Goal: Task Accomplishment & Management: Use online tool/utility

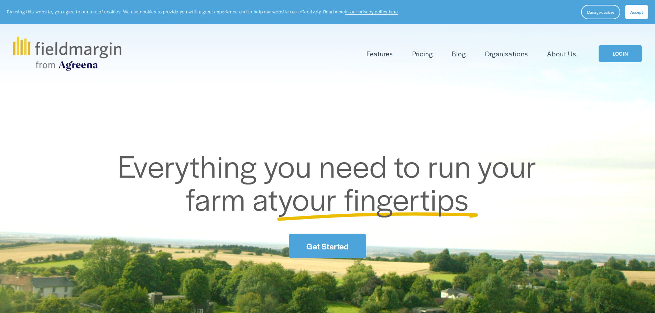
click at [617, 54] on link "LOGIN" at bounding box center [619, 54] width 43 height 18
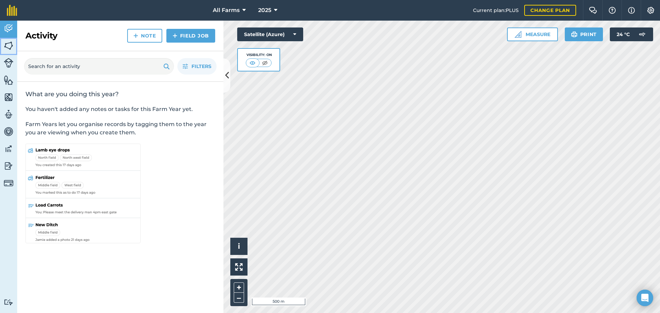
click at [10, 46] on img at bounding box center [9, 46] width 10 height 10
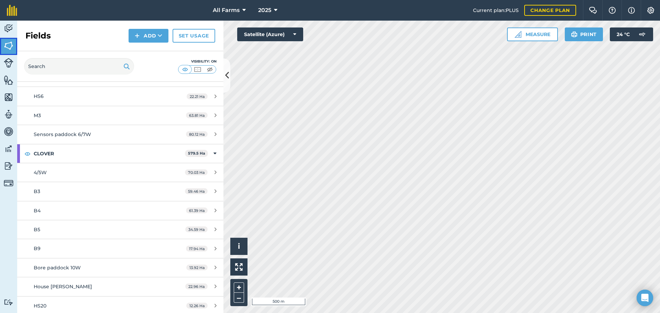
scroll to position [687, 0]
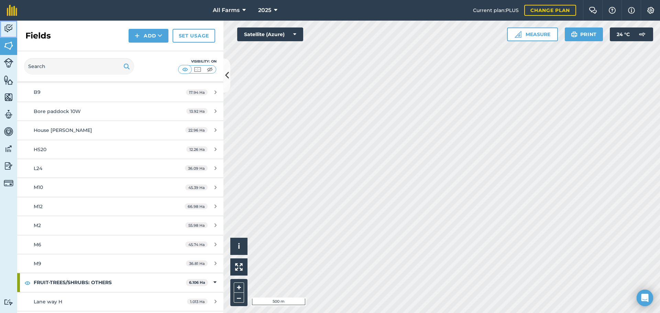
click at [9, 29] on img at bounding box center [9, 28] width 10 height 10
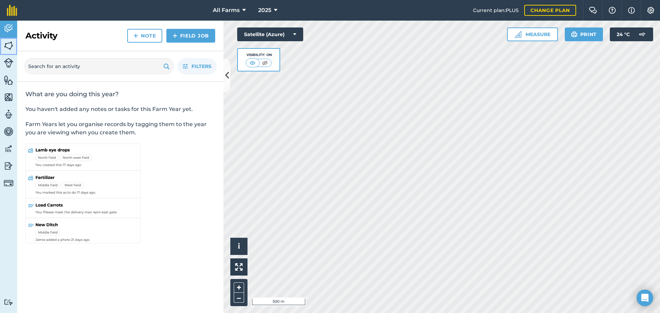
click at [8, 44] on img at bounding box center [9, 46] width 10 height 10
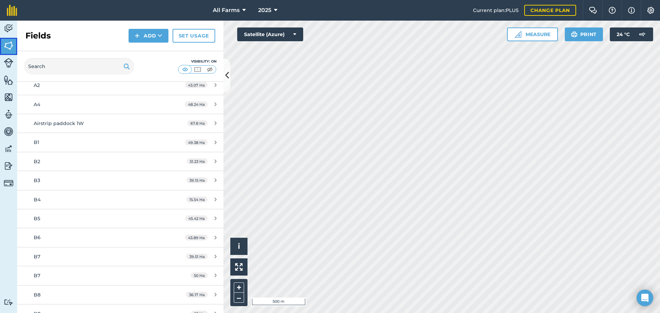
scroll to position [2138, 0]
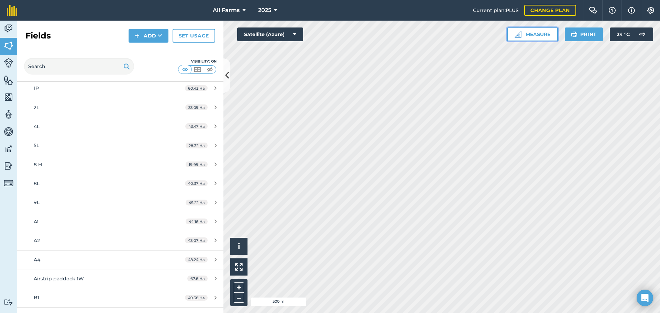
click at [534, 31] on button "Measure" at bounding box center [532, 34] width 51 height 14
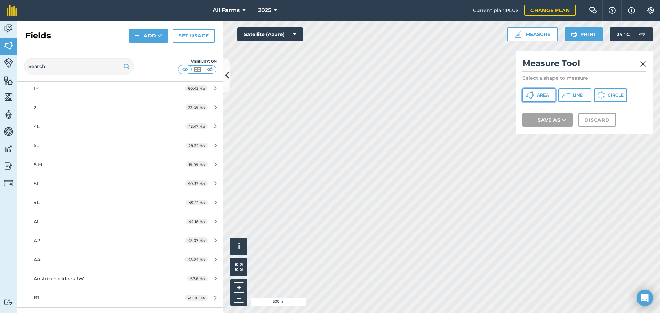
click at [542, 94] on span "Area" at bounding box center [543, 94] width 12 height 5
click at [644, 63] on img at bounding box center [643, 64] width 6 height 8
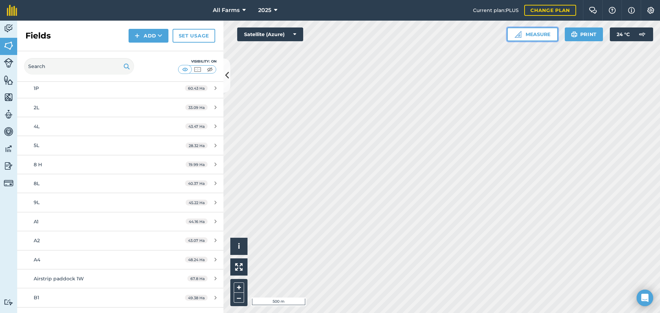
click at [534, 35] on button "Measure" at bounding box center [532, 34] width 51 height 14
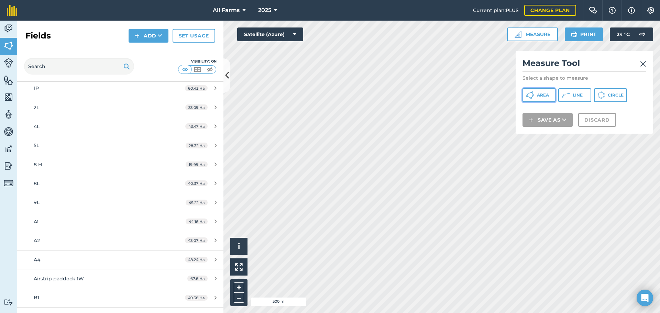
click at [538, 97] on span "Area" at bounding box center [543, 94] width 12 height 5
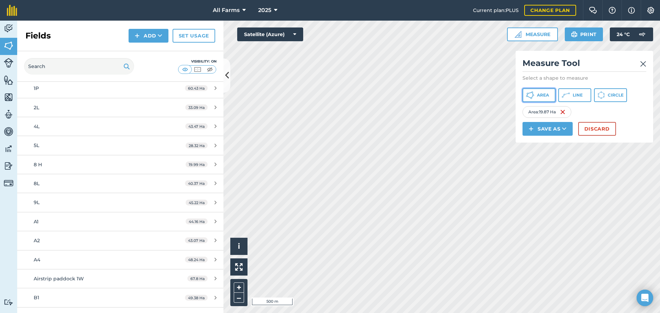
click at [544, 96] on span "Area" at bounding box center [543, 94] width 12 height 5
click at [595, 130] on button "Discard" at bounding box center [597, 129] width 38 height 14
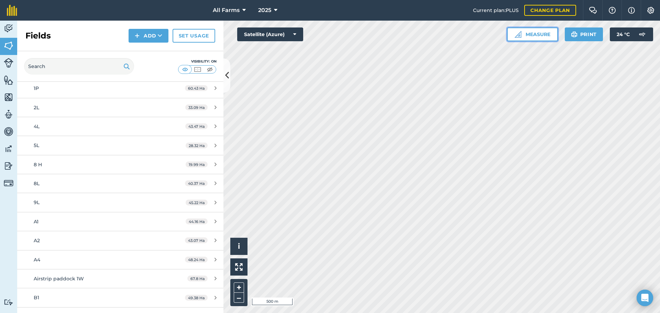
drag, startPoint x: 533, startPoint y: 34, endPoint x: 529, endPoint y: 41, distance: 8.4
click at [534, 34] on button "Measure" at bounding box center [532, 34] width 51 height 14
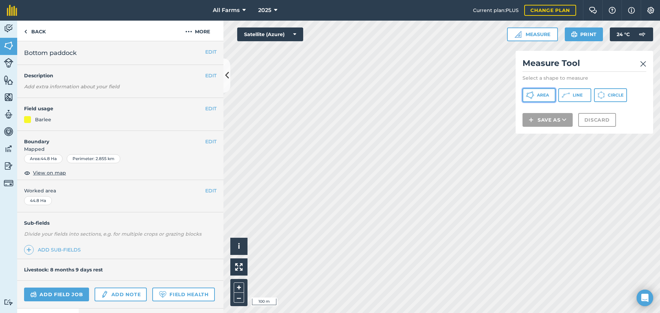
click at [543, 94] on span "Area" at bounding box center [543, 94] width 12 height 5
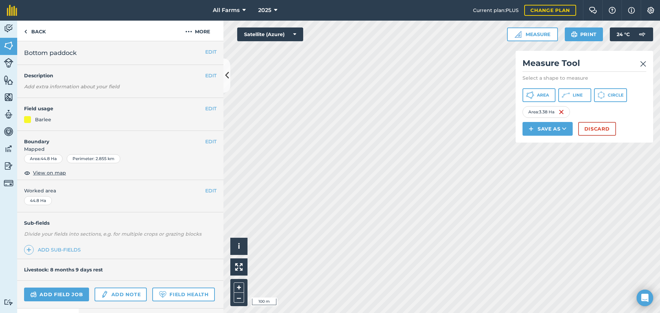
click at [643, 62] on img at bounding box center [643, 64] width 6 height 8
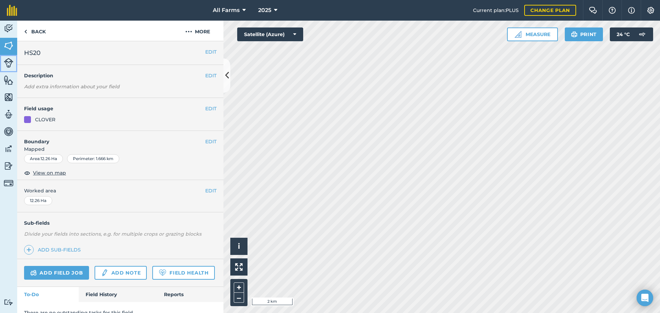
click at [10, 64] on img at bounding box center [9, 63] width 10 height 10
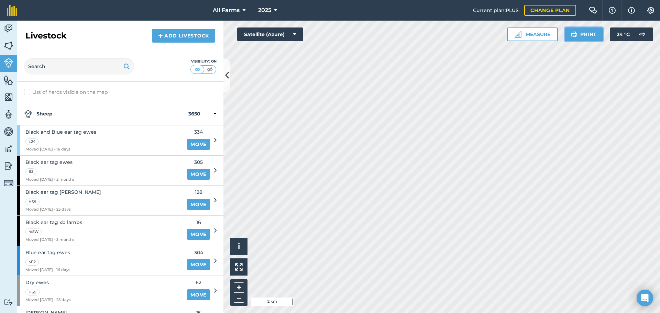
click at [593, 34] on button "Print" at bounding box center [584, 34] width 38 height 14
